Goal: Task Accomplishment & Management: Manage account settings

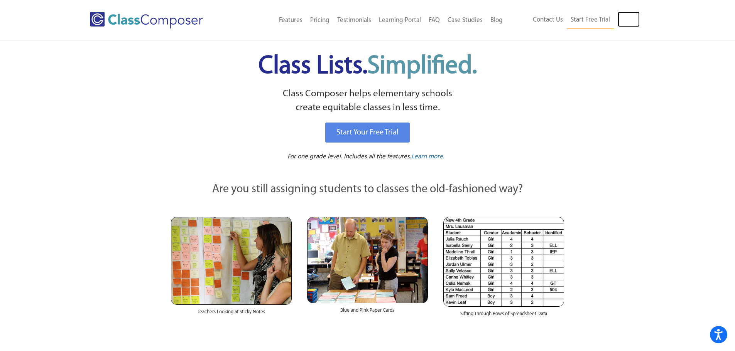
click at [623, 19] on link "Log In" at bounding box center [628, 19] width 22 height 15
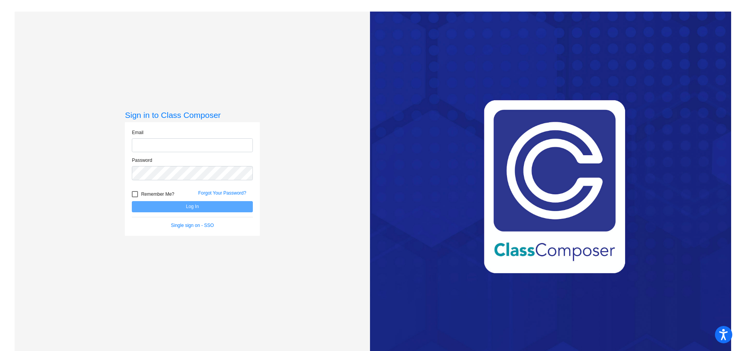
click at [174, 145] on input "email" at bounding box center [192, 145] width 121 height 14
type input "hartlandc@bbhcsd.org"
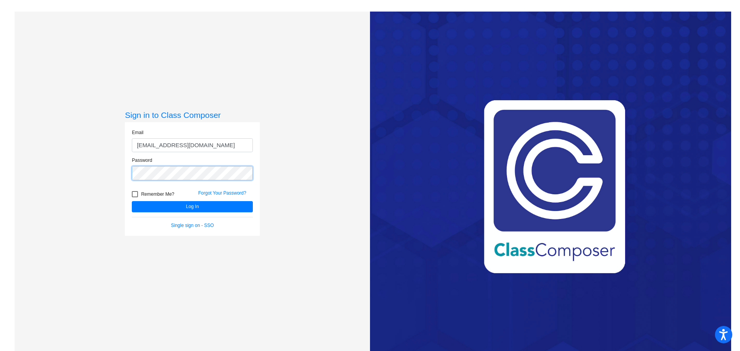
click at [132, 201] on button "Log In" at bounding box center [192, 206] width 121 height 11
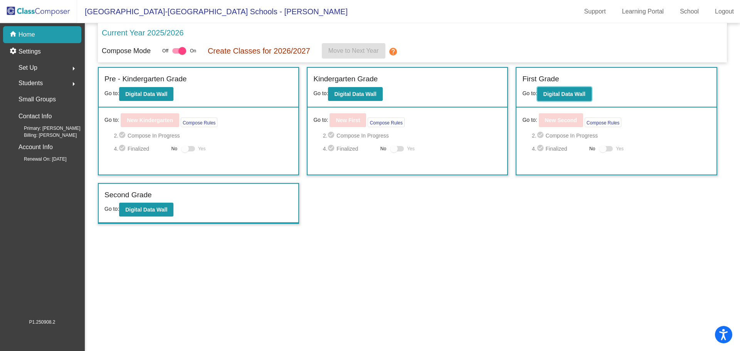
click at [551, 91] on b "Digital Data Wall" at bounding box center [565, 94] width 42 height 6
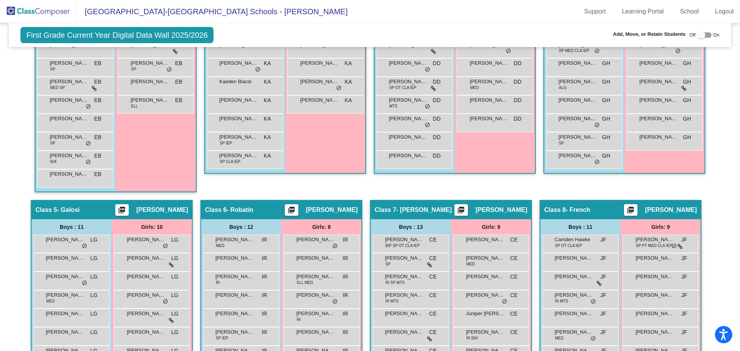
scroll to position [463, 0]
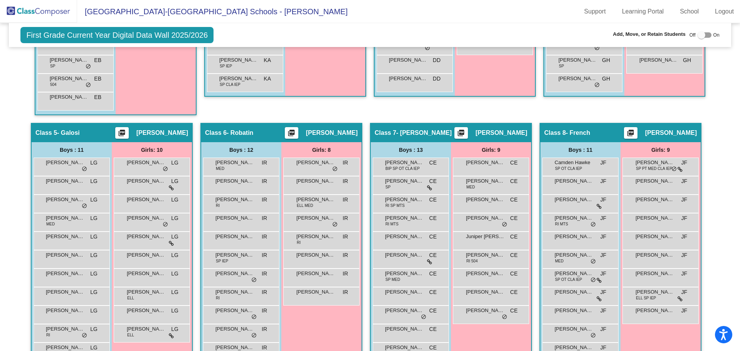
click at [152, 202] on span "Anna Brennan" at bounding box center [146, 200] width 39 height 8
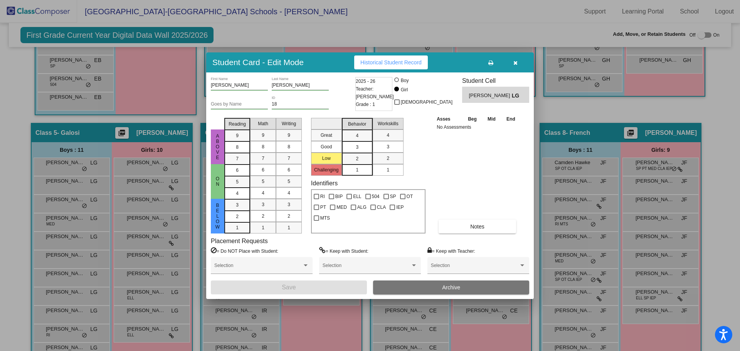
click at [447, 287] on span "Archive" at bounding box center [451, 288] width 18 height 6
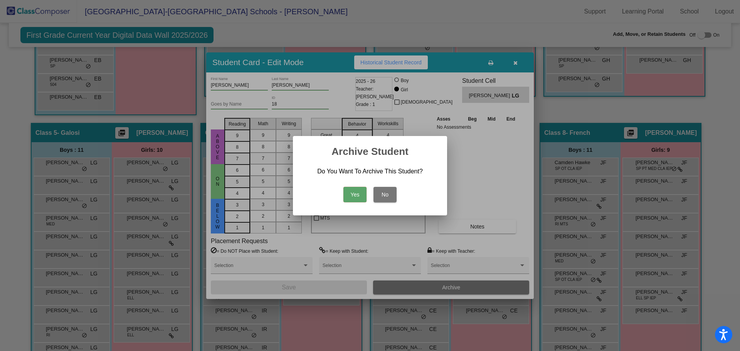
click at [356, 194] on button "Yes" at bounding box center [355, 194] width 23 height 15
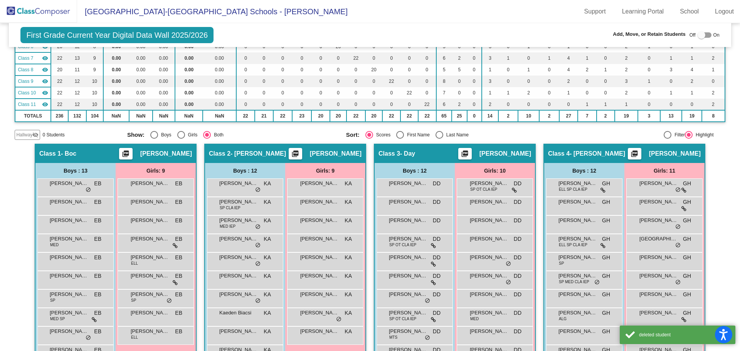
scroll to position [0, 0]
